Goal: Task Accomplishment & Management: Complete application form

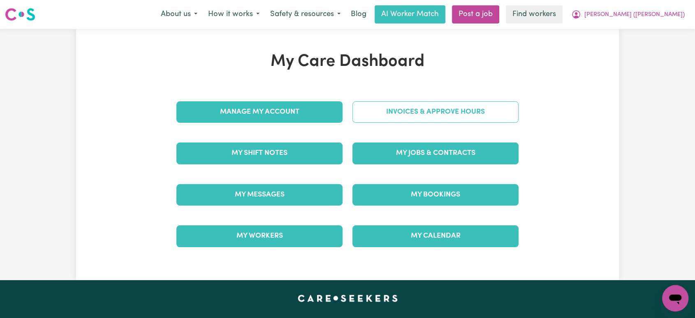
click at [398, 112] on link "Invoices & Approve Hours" at bounding box center [436, 111] width 166 height 21
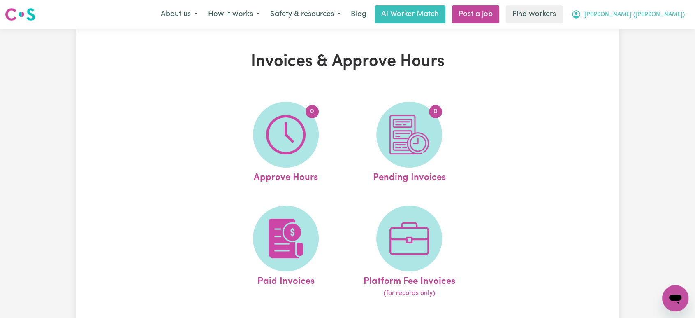
click at [653, 19] on span "[PERSON_NAME] ([PERSON_NAME])" at bounding box center [635, 14] width 100 height 9
click at [647, 30] on link "My Dashboard" at bounding box center [657, 32] width 65 height 16
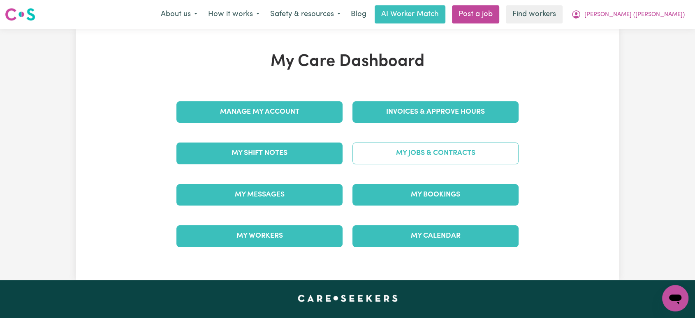
click at [394, 149] on link "My Jobs & Contracts" at bounding box center [436, 152] width 166 height 21
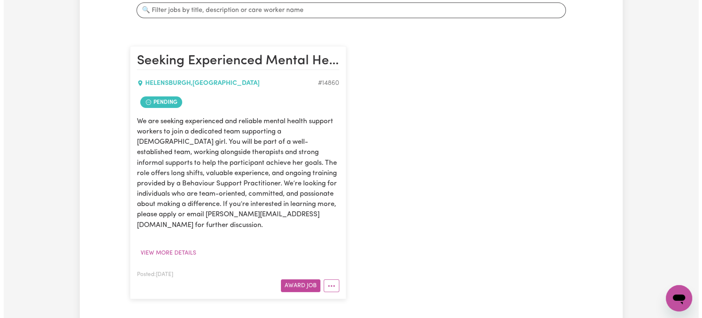
scroll to position [168, 0]
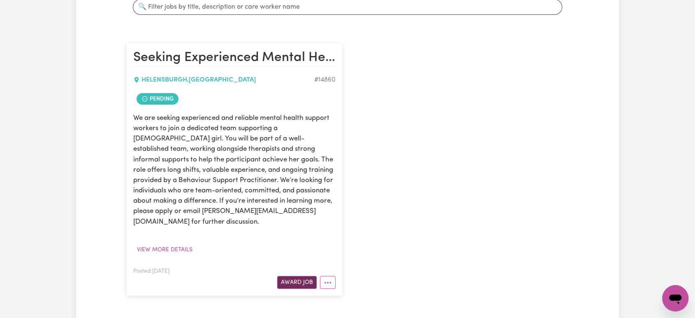
click at [294, 276] on button "Award Job" at bounding box center [297, 282] width 40 height 13
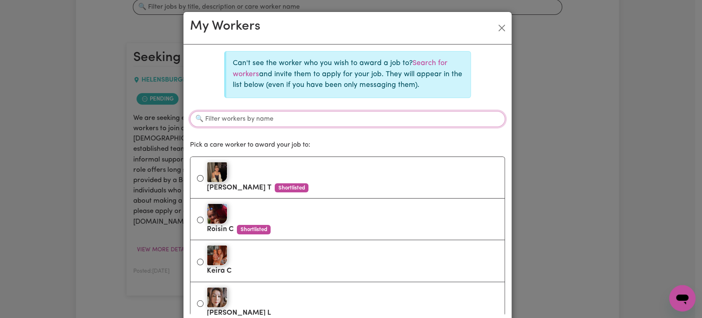
click at [300, 114] on input "Filter workers by name" at bounding box center [347, 119] width 315 height 16
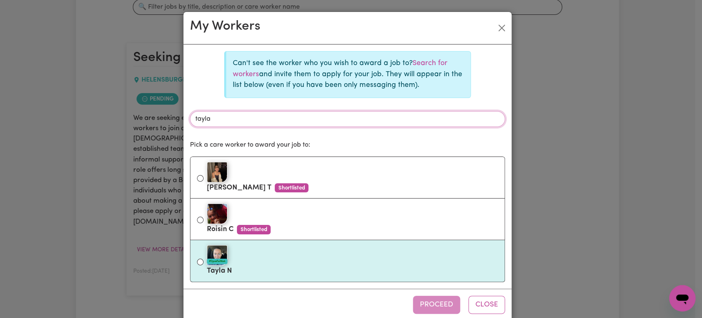
type input "tayla"
click at [263, 258] on div "#OpenForWork" at bounding box center [352, 255] width 291 height 21
click at [204, 258] on input "#OpenForWork Tayla N" at bounding box center [200, 261] width 7 height 7
radio input "true"
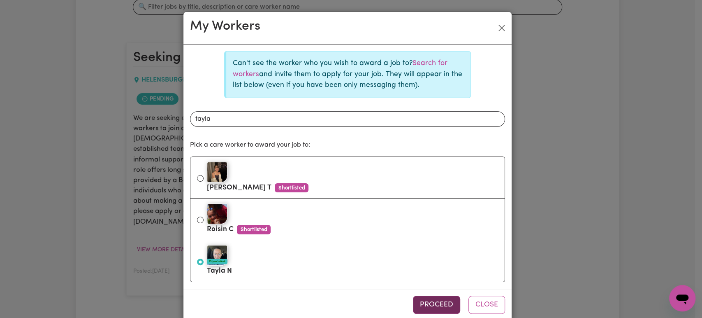
click at [421, 298] on button "Proceed" at bounding box center [436, 304] width 47 height 18
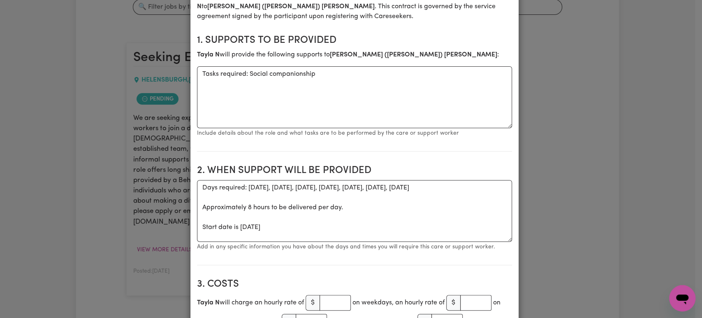
scroll to position [203, 0]
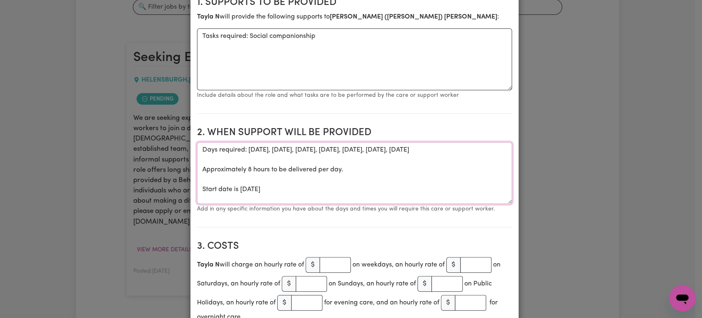
drag, startPoint x: 292, startPoint y: 121, endPoint x: 307, endPoint y: 148, distance: 31.1
click at [290, 142] on textarea "Days required: [DATE], [DATE], [DATE], [DATE], [DATE], [DATE], [DATE] Approxima…" at bounding box center [354, 173] width 315 height 62
click at [314, 163] on textarea "Days required: [DATE], [DATE], [DATE], [DATE], [DATE], [DATE], [DATE] Approxima…" at bounding box center [354, 173] width 315 height 62
drag, startPoint x: 308, startPoint y: 172, endPoint x: 247, endPoint y: 130, distance: 75.1
click at [247, 142] on textarea "Days required: [DATE], [DATE], [DATE], [DATE], [DATE], [DATE], [DATE] Approxima…" at bounding box center [354, 173] width 315 height 62
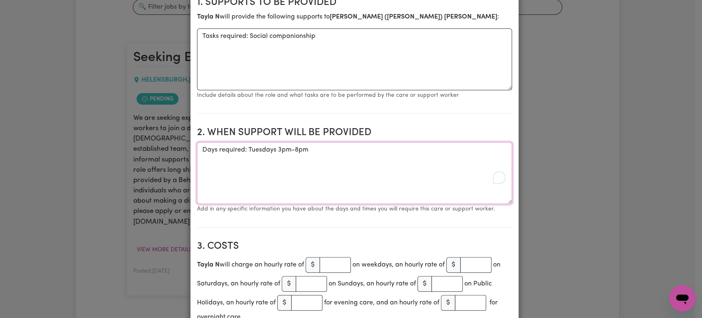
type textarea "Days required: Tuesdays 3pm-8pm"
click at [333, 257] on input "number" at bounding box center [335, 265] width 31 height 16
type input "61.07"
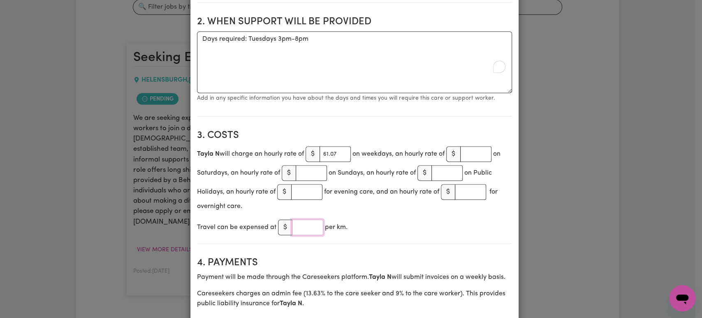
click at [305, 219] on input "number" at bounding box center [307, 227] width 31 height 16
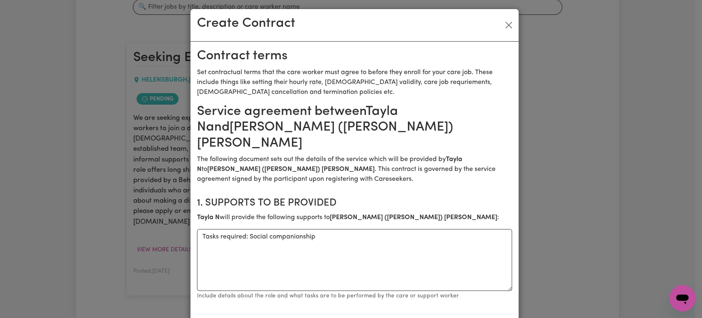
scroll to position [2, 0]
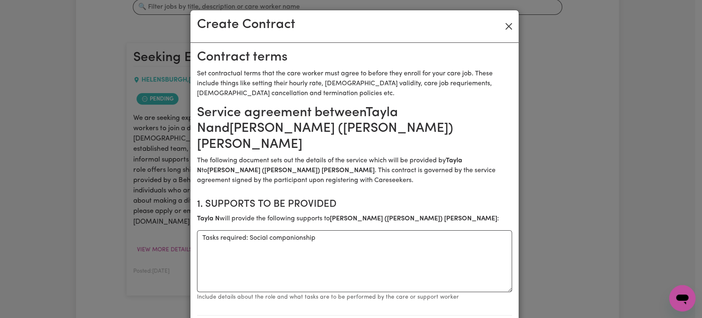
type input "0"
click at [504, 29] on button "Close" at bounding box center [508, 26] width 13 height 13
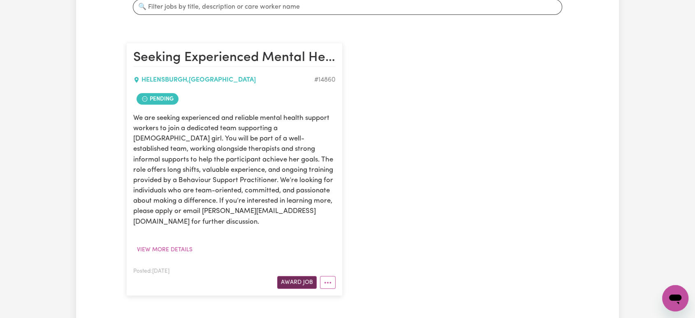
click at [298, 276] on button "Award Job" at bounding box center [297, 282] width 40 height 13
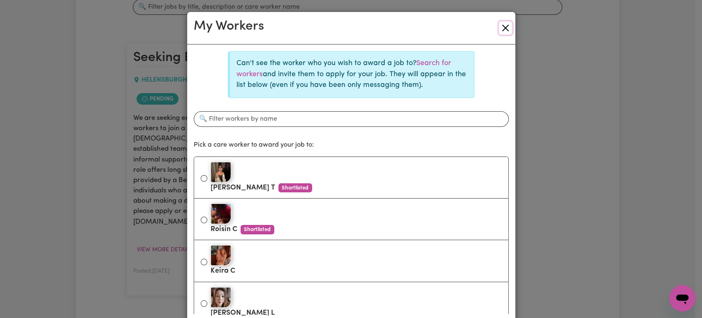
click at [500, 30] on button "Close" at bounding box center [505, 27] width 13 height 13
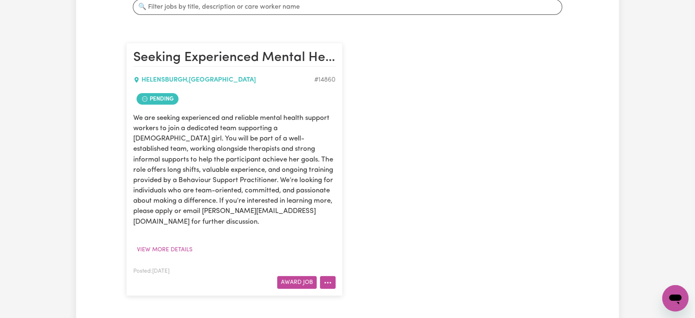
click at [325, 278] on icon "More options" at bounding box center [328, 282] width 8 height 8
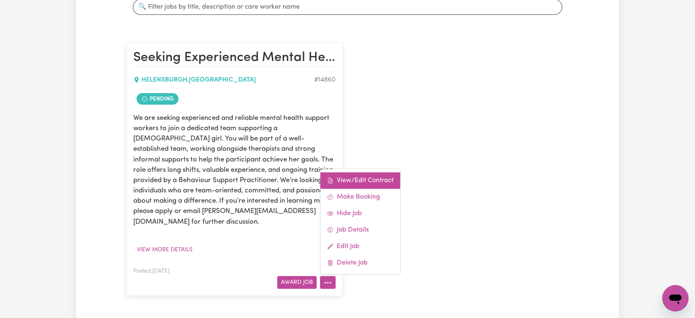
click at [364, 172] on link "View/Edit Contract" at bounding box center [361, 180] width 80 height 16
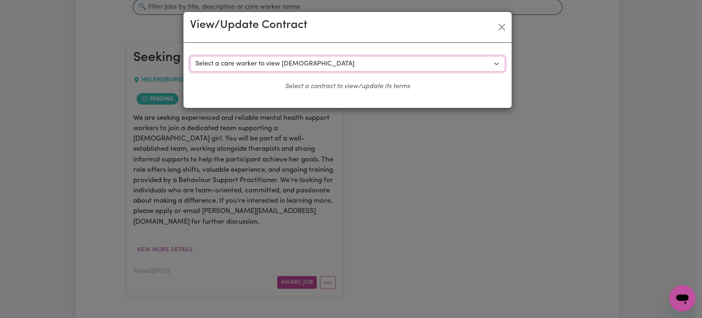
click at [285, 67] on select "Select a care worker to view [DEMOGRAPHIC_DATA] #10620 - [PERSON_NAME] (contrac…" at bounding box center [347, 64] width 315 height 16
select select "10232"
click at [190, 56] on select "Select a care worker to view [DEMOGRAPHIC_DATA] #10620 - [PERSON_NAME] (contrac…" at bounding box center [347, 64] width 315 height 16
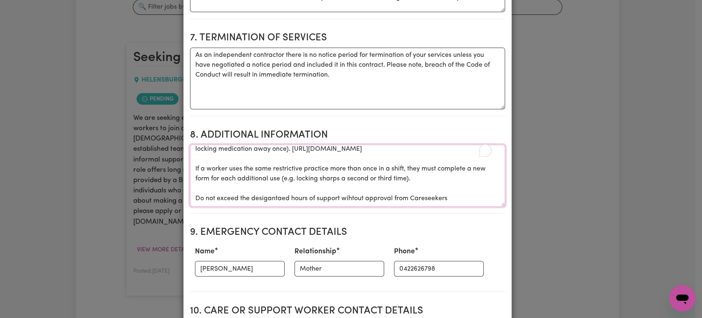
scroll to position [0, 0]
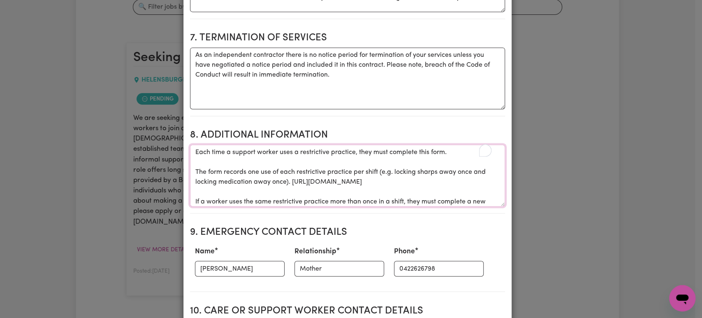
drag, startPoint x: 307, startPoint y: 123, endPoint x: 183, endPoint y: 55, distance: 141.1
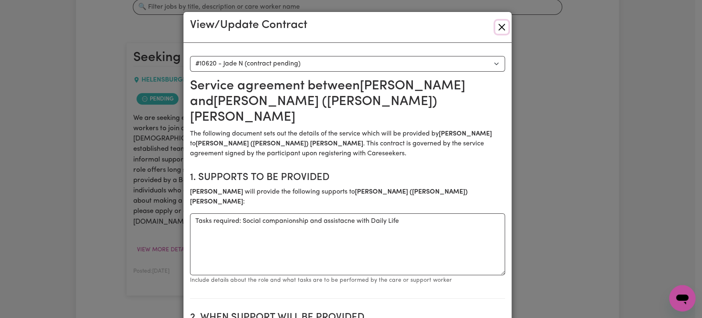
click at [497, 23] on button "Close" at bounding box center [501, 27] width 13 height 13
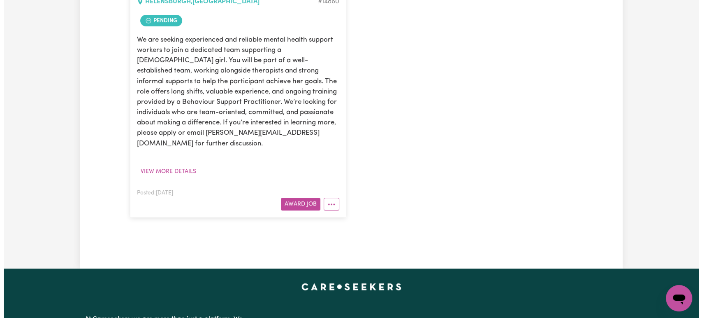
scroll to position [256, 0]
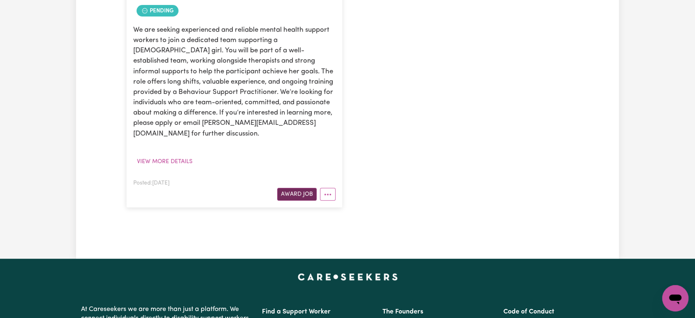
click at [295, 188] on button "Award Job" at bounding box center [297, 194] width 40 height 13
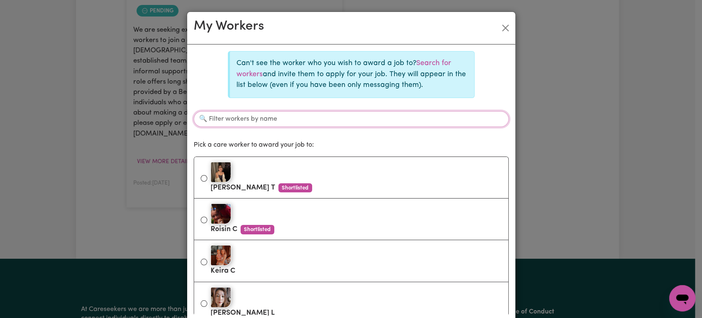
click at [315, 116] on input "Filter workers by name" at bounding box center [351, 119] width 315 height 16
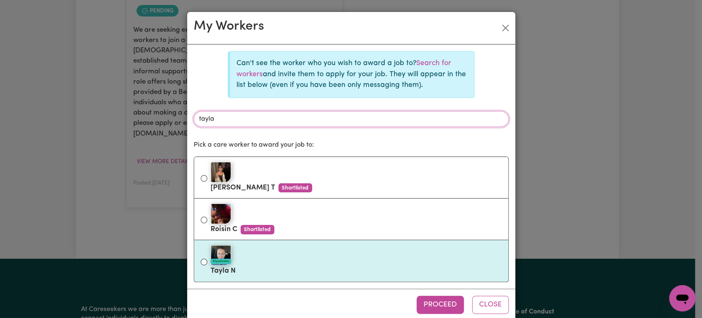
type input "tayla"
click at [295, 263] on div "#OpenForWork" at bounding box center [356, 255] width 291 height 21
click at [207, 263] on input "#OpenForWork Tayla N" at bounding box center [204, 261] width 7 height 7
radio input "true"
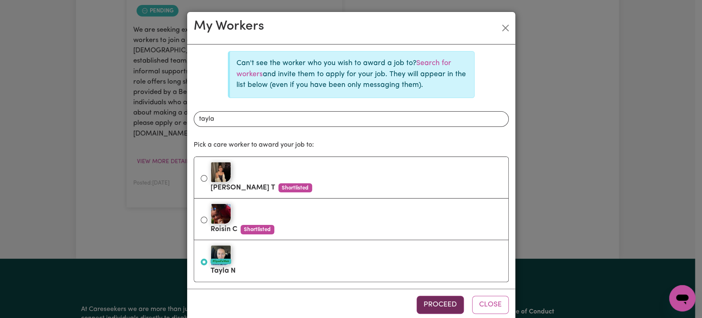
click at [431, 302] on button "Proceed" at bounding box center [440, 304] width 47 height 18
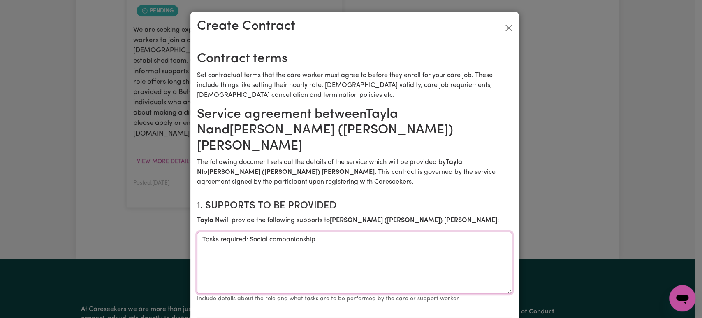
click at [329, 232] on textarea "Tasks required: Social companionship" at bounding box center [354, 263] width 315 height 62
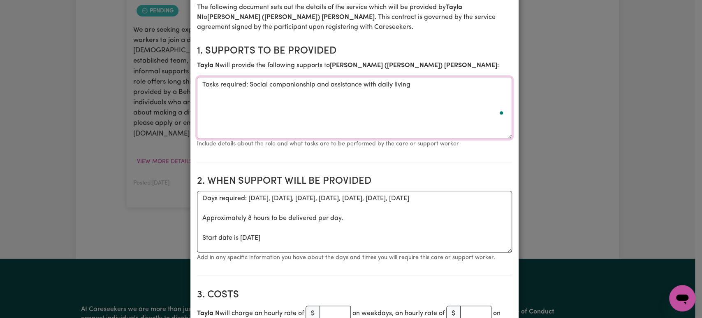
scroll to position [173, 0]
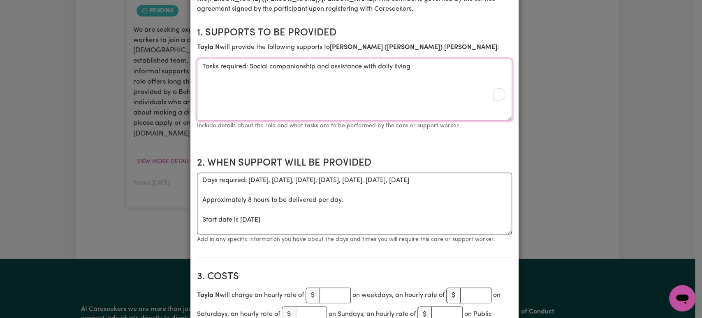
type textarea "Tasks required: Social companionship and assistance with daily living"
drag, startPoint x: 293, startPoint y: 176, endPoint x: 245, endPoint y: 160, distance: 50.0
click at [245, 172] on textarea "Days required: [DATE], [DATE], [DATE], [DATE], [DATE], [DATE], [DATE] Approxima…" at bounding box center [354, 203] width 315 height 62
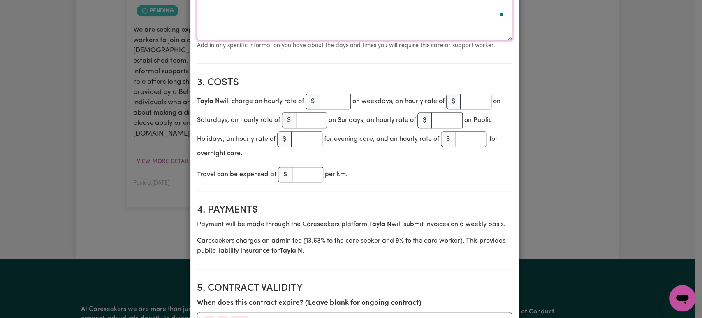
scroll to position [371, 0]
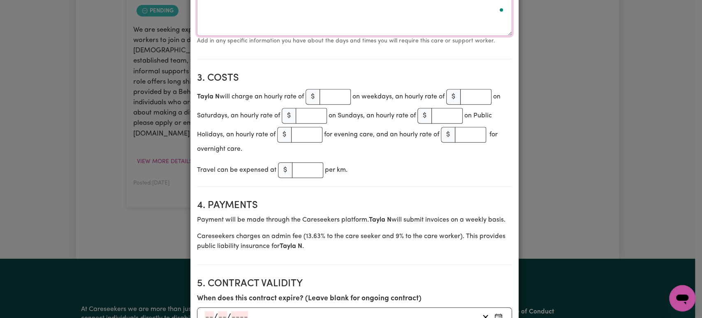
type textarea "Days required: Tuesdays 3pm-8pm"
click at [330, 89] on input "number" at bounding box center [335, 97] width 31 height 16
type input "61.07"
click at [300, 162] on input "number" at bounding box center [307, 170] width 31 height 16
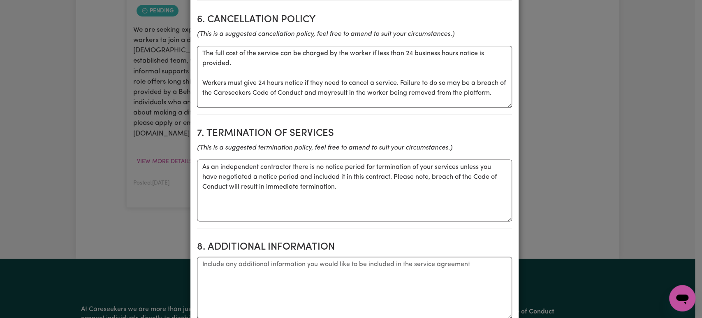
scroll to position [733, 0]
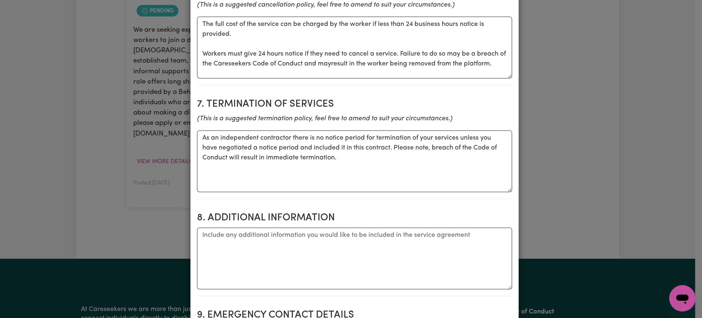
type input "0"
click at [289, 227] on textarea "Additional information" at bounding box center [354, 258] width 315 height 62
paste textarea "Each time a support worker uses a restrictive practice, they must complete this…"
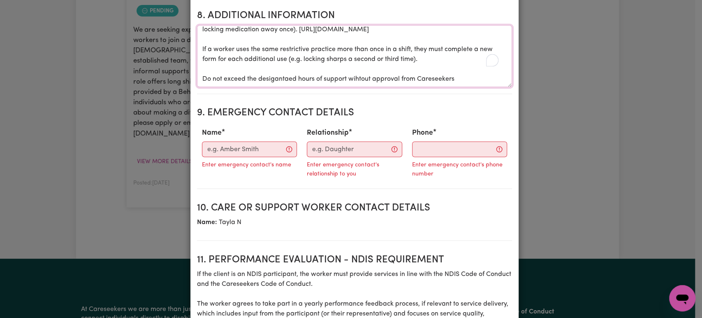
scroll to position [937, 0]
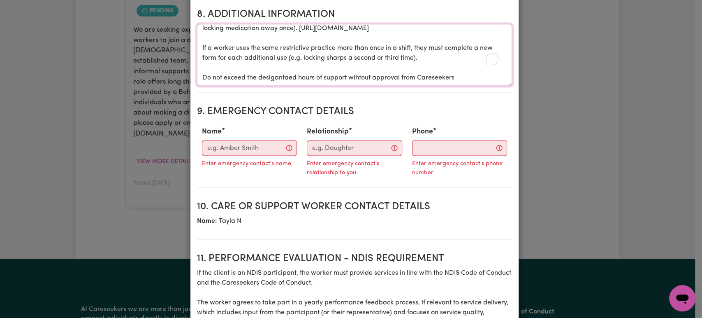
type textarea "Each time a support worker uses a restrictive practice, they must complete this…"
click at [257, 140] on input "Name" at bounding box center [249, 148] width 95 height 16
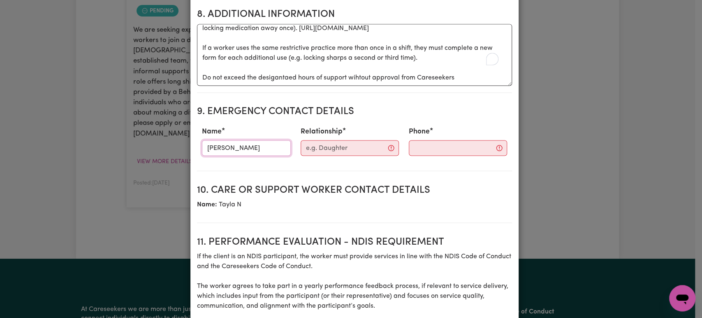
type input "[PERSON_NAME]"
type input "mother"
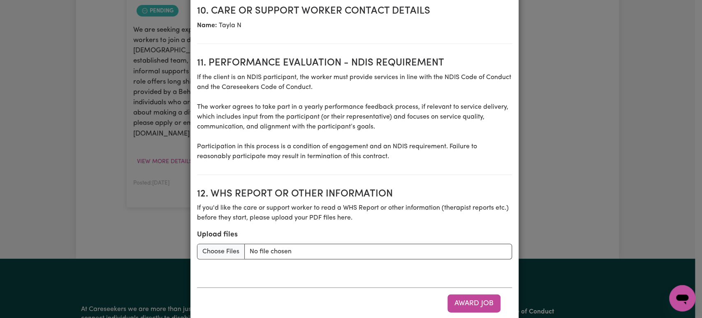
scroll to position [1117, 0]
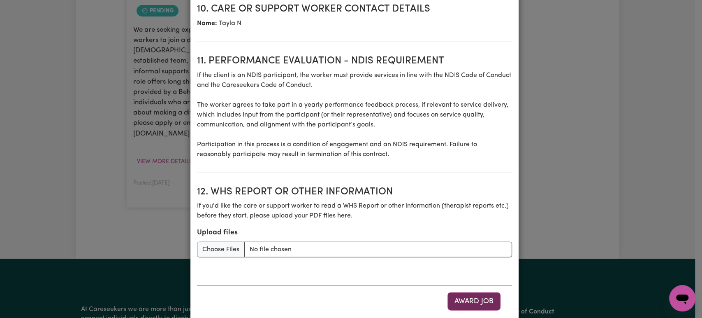
type input "0422626798"
click at [477, 292] on button "Award Job" at bounding box center [474, 301] width 53 height 18
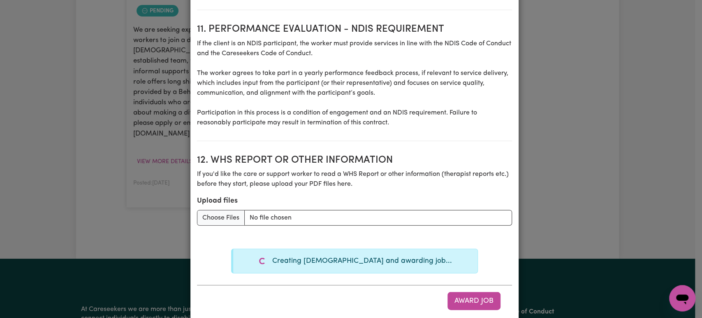
scroll to position [43, 0]
click at [469, 292] on button "Award Job" at bounding box center [474, 301] width 53 height 18
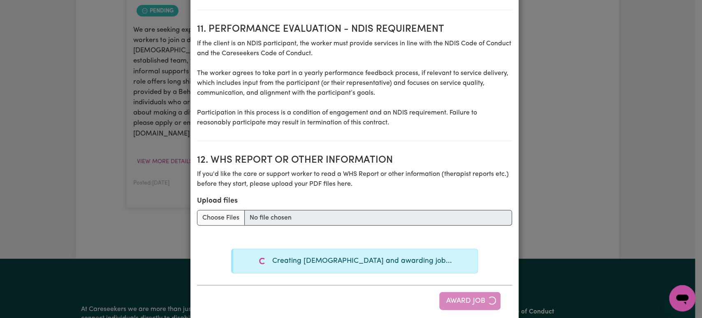
type textarea "Tasks required: Social companionship"
type textarea "Days required: [DATE], [DATE], [DATE], [DATE], [DATE], [DATE], [DATE] Approxima…"
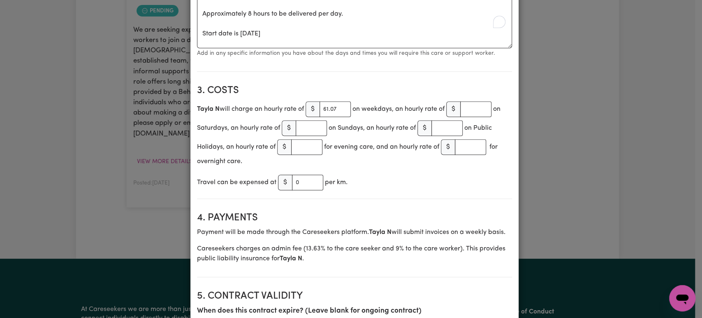
scroll to position [368, 0]
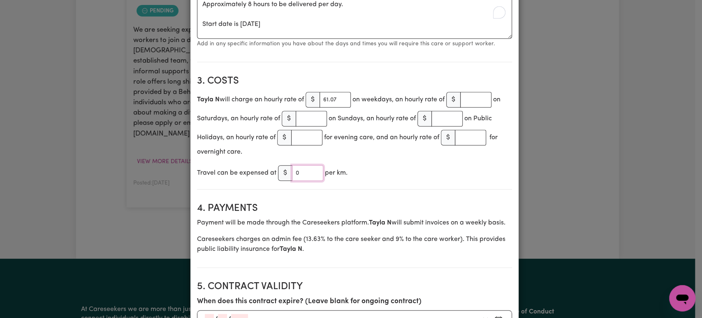
click at [299, 165] on input "0" at bounding box center [307, 173] width 31 height 16
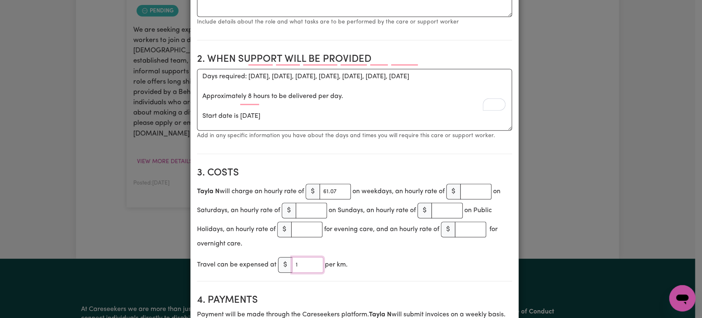
scroll to position [277, 0]
type input "1"
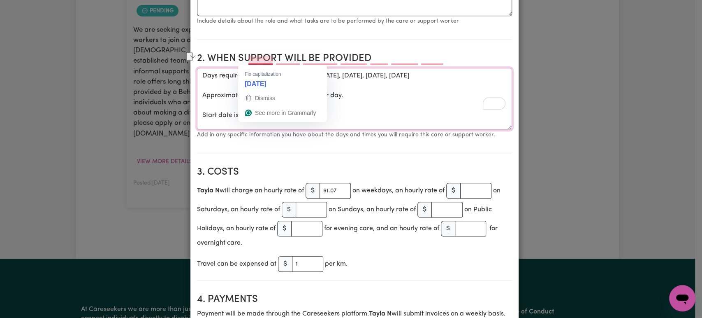
drag, startPoint x: 461, startPoint y: 60, endPoint x: 244, endPoint y: 55, distance: 216.5
click at [244, 68] on textarea "Days required: [DATE], [DATE], [DATE], [DATE], [DATE], [DATE], [DATE] Approxima…" at bounding box center [354, 99] width 315 height 62
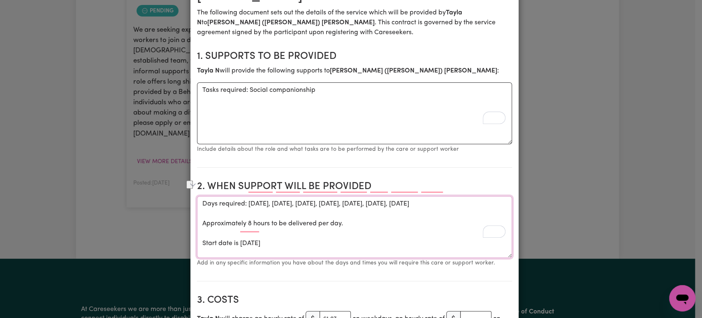
scroll to position [149, 0]
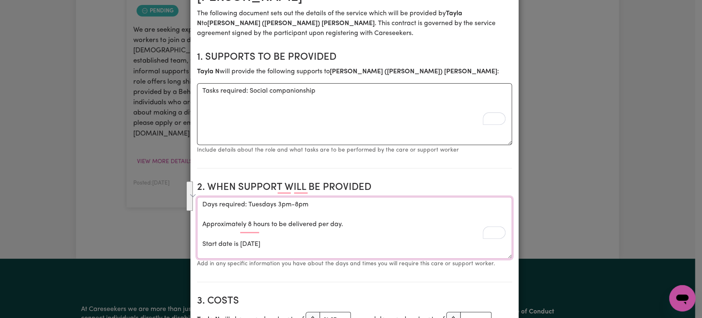
drag, startPoint x: 316, startPoint y: 226, endPoint x: 185, endPoint y: 193, distance: 135.2
click at [185, 193] on div "Create Contract Contract terms Set contractual terms that the care worker must …" at bounding box center [351, 159] width 702 height 318
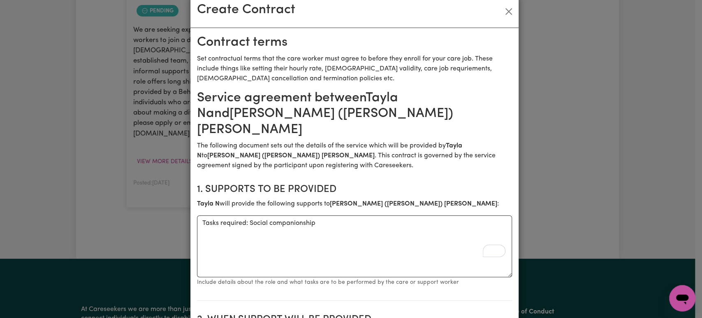
scroll to position [0, 0]
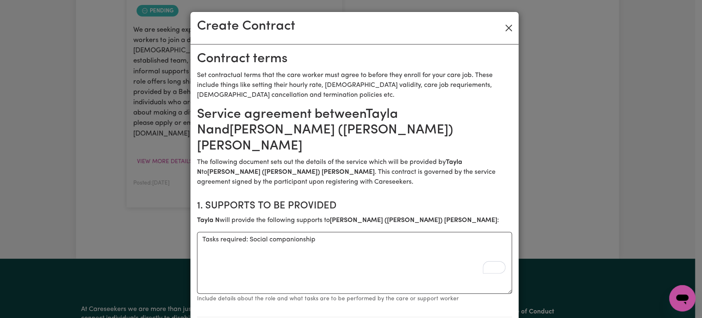
type textarea "Days required: Tuesdays 3pm-8pm"
click at [502, 30] on button "Close" at bounding box center [508, 27] width 13 height 13
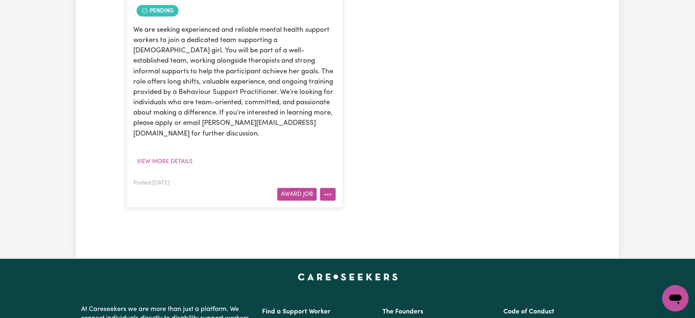
click at [328, 188] on button "More options" at bounding box center [328, 194] width 16 height 13
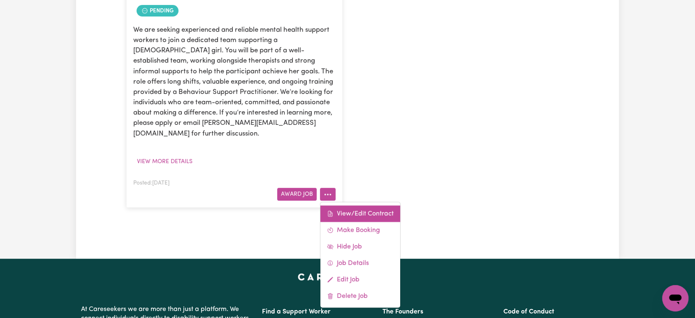
click at [361, 205] on link "View/Edit Contract" at bounding box center [361, 213] width 80 height 16
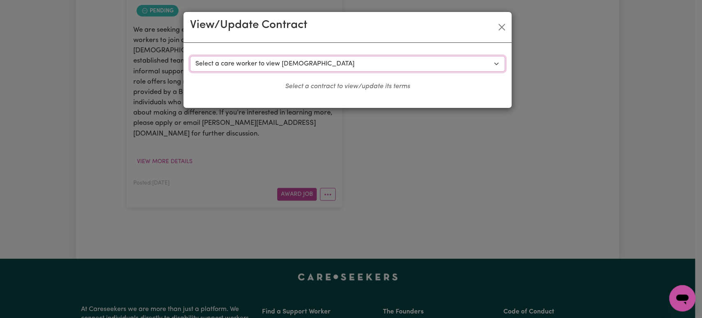
click at [328, 63] on select "Select a care worker to view [DEMOGRAPHIC_DATA] #10620 - [PERSON_NAME] (contrac…" at bounding box center [347, 64] width 315 height 16
select select "10234"
click at [190, 56] on select "Select a care worker to view [DEMOGRAPHIC_DATA] #10620 - [PERSON_NAME] (contrac…" at bounding box center [347, 64] width 315 height 16
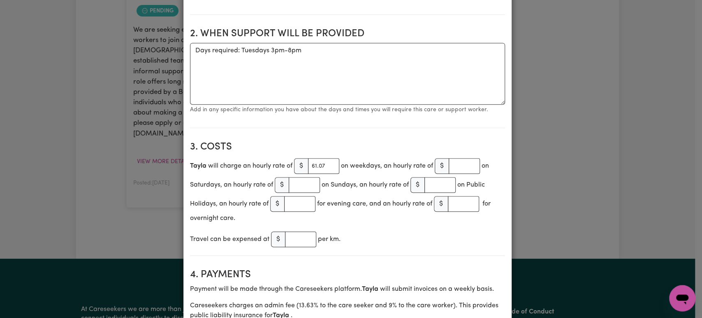
scroll to position [274, 0]
click at [295, 231] on input "number" at bounding box center [300, 239] width 31 height 16
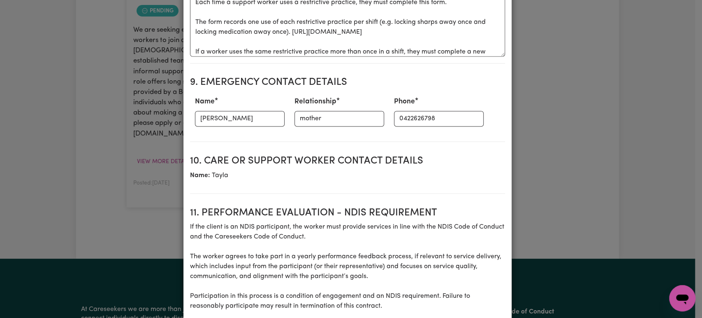
scroll to position [1096, 0]
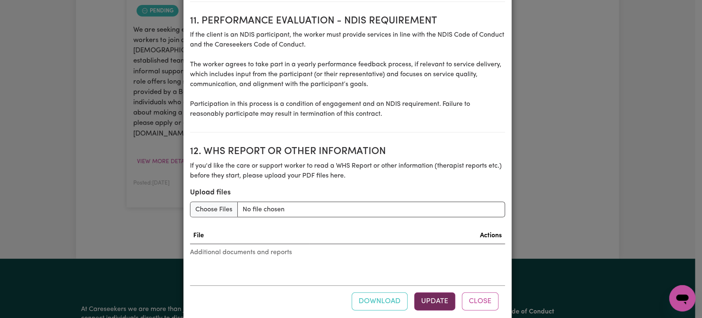
type input "1"
click at [426, 292] on button "Update" at bounding box center [434, 301] width 41 height 18
